Goal: Task Accomplishment & Management: Use online tool/utility

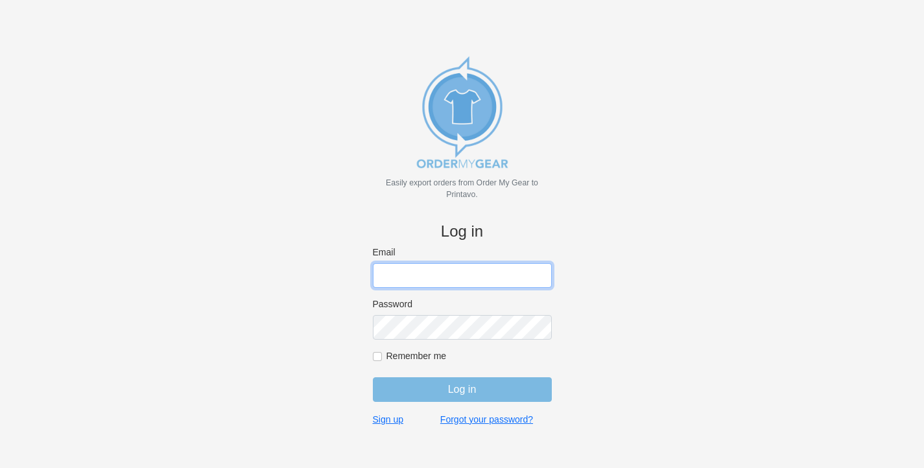
paste input "gino@cishirts.com"
type input "gino@cishirts.com"
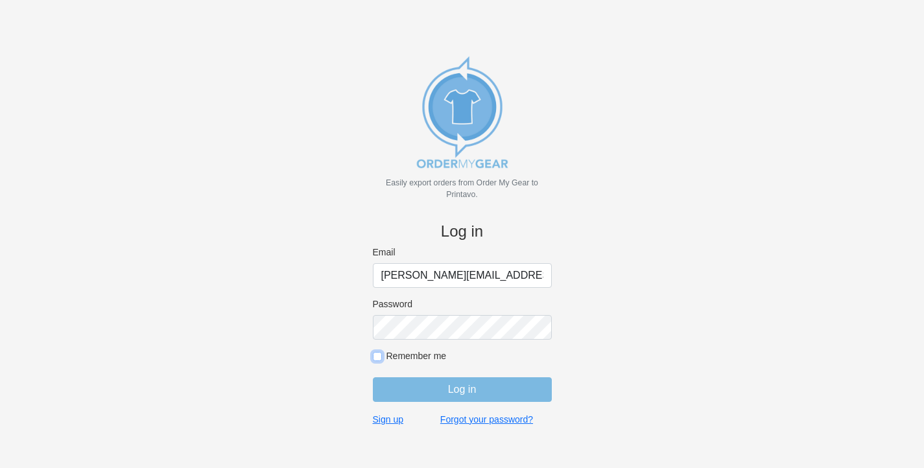
click at [379, 353] on input "Remember me" at bounding box center [377, 356] width 9 height 9
checkbox input "true"
click at [457, 392] on input "Log in" at bounding box center [462, 389] width 179 height 25
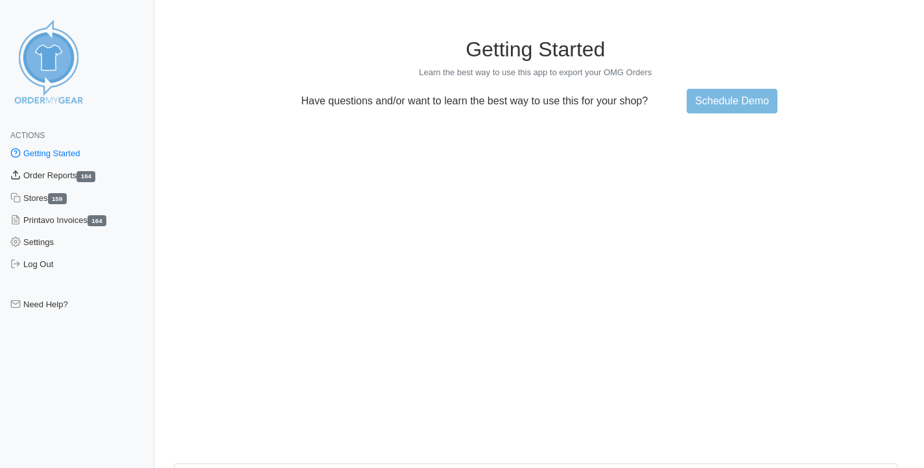
click at [56, 173] on link "Order Reports 164" at bounding box center [77, 176] width 154 height 22
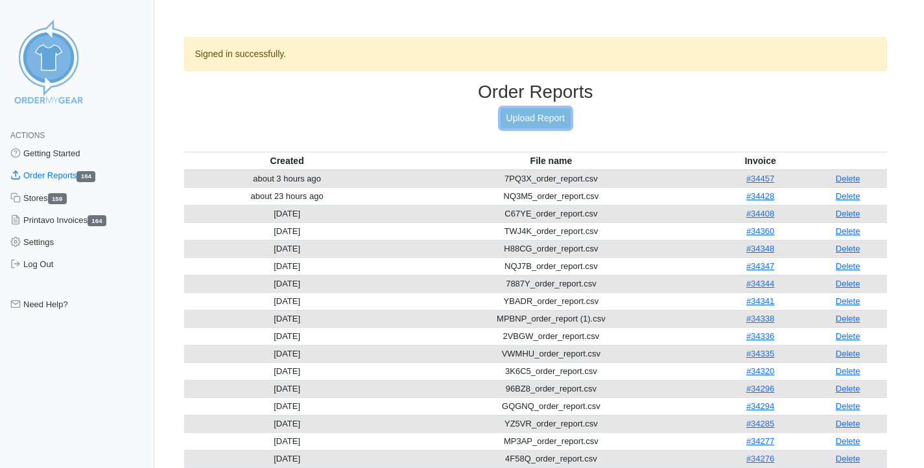
click at [526, 117] on link "Upload Report" at bounding box center [535, 118] width 70 height 20
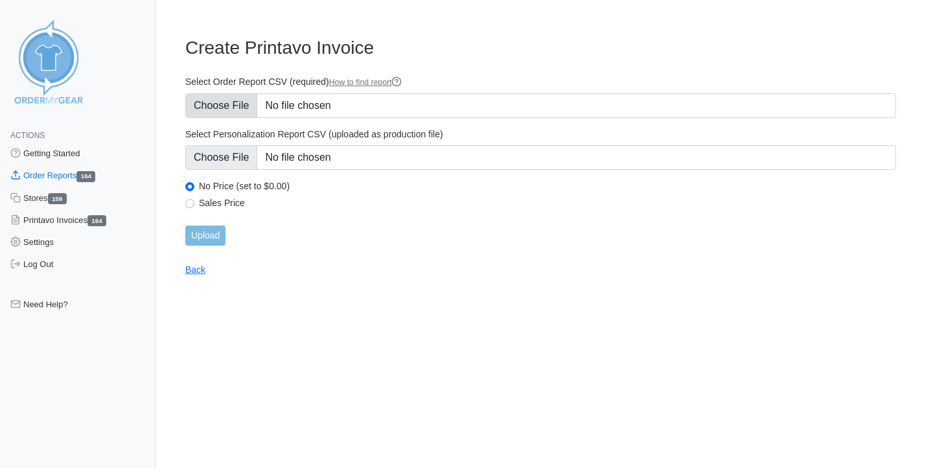
type input "C:\fakepath\6X5C7_order_report.csv"
click at [211, 231] on input "Upload" at bounding box center [205, 236] width 40 height 20
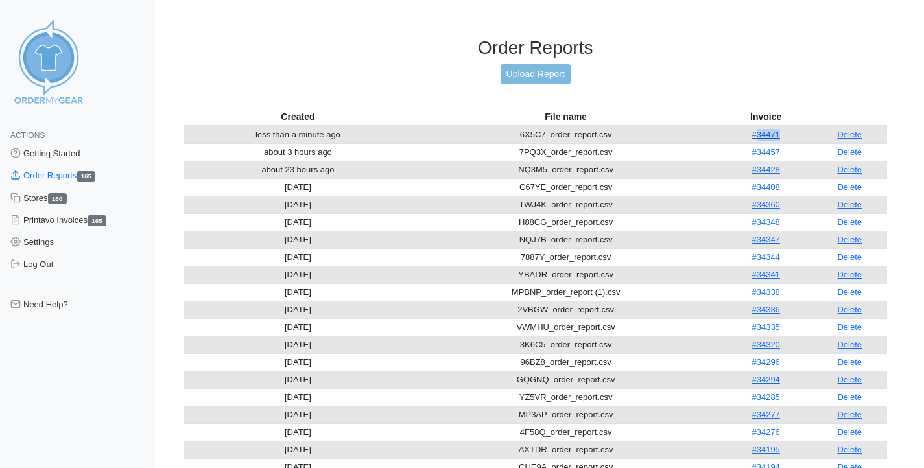
drag, startPoint x: 784, startPoint y: 137, endPoint x: 757, endPoint y: 138, distance: 27.3
click at [757, 138] on td "#34471" at bounding box center [766, 135] width 93 height 18
copy link "34471"
click at [515, 75] on link "Upload Report" at bounding box center [535, 74] width 70 height 20
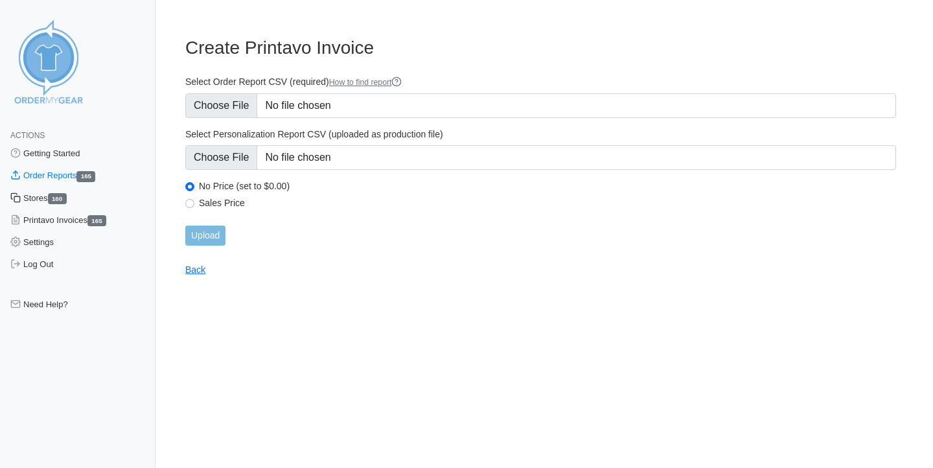
type input "C:\fakepath\EHXZ2_order_report.csv"
click at [218, 237] on input "Upload" at bounding box center [205, 236] width 40 height 20
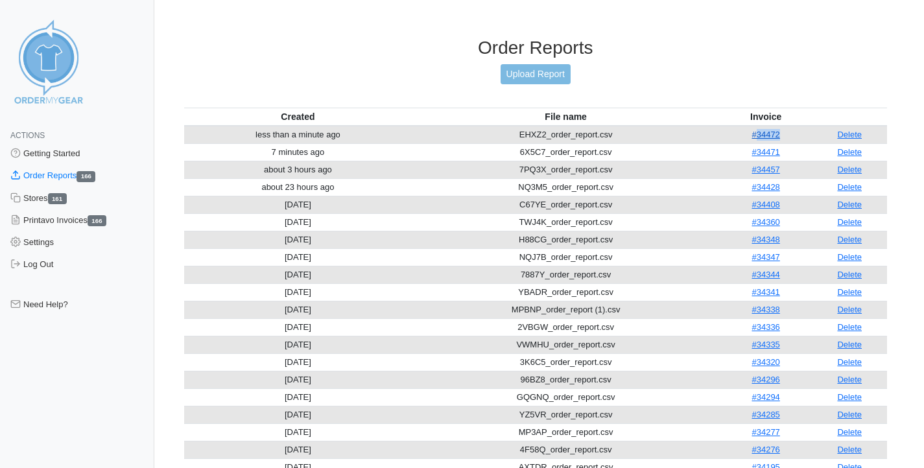
drag, startPoint x: 784, startPoint y: 136, endPoint x: 756, endPoint y: 135, distance: 28.5
click at [756, 135] on td "#34472" at bounding box center [766, 135] width 93 height 18
copy link "34472"
